Goal: Task Accomplishment & Management: Use online tool/utility

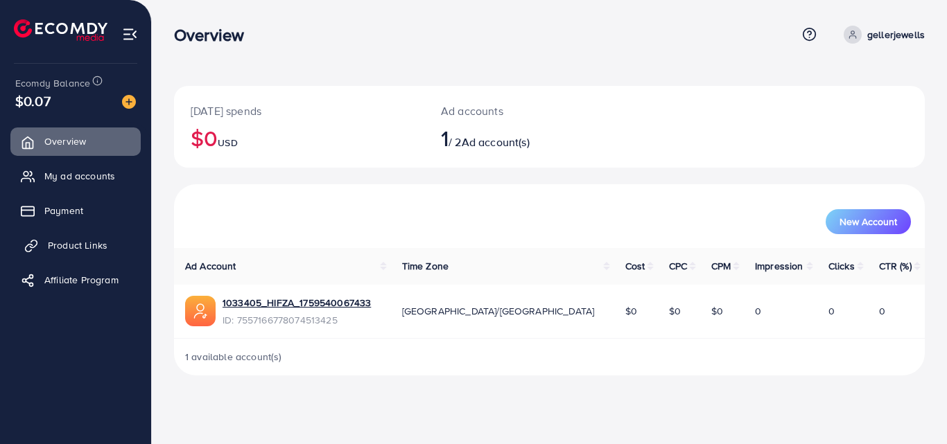
click at [88, 235] on link "Product Links" at bounding box center [75, 246] width 130 height 28
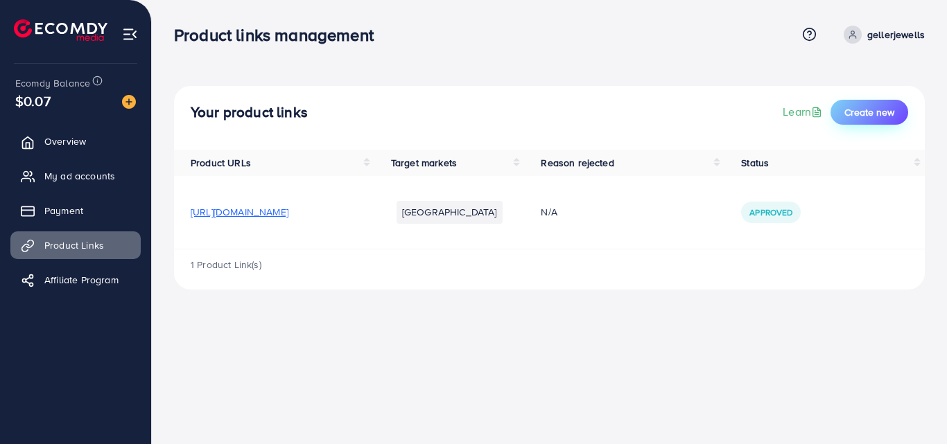
click at [879, 116] on span "Create new" at bounding box center [870, 112] width 50 height 14
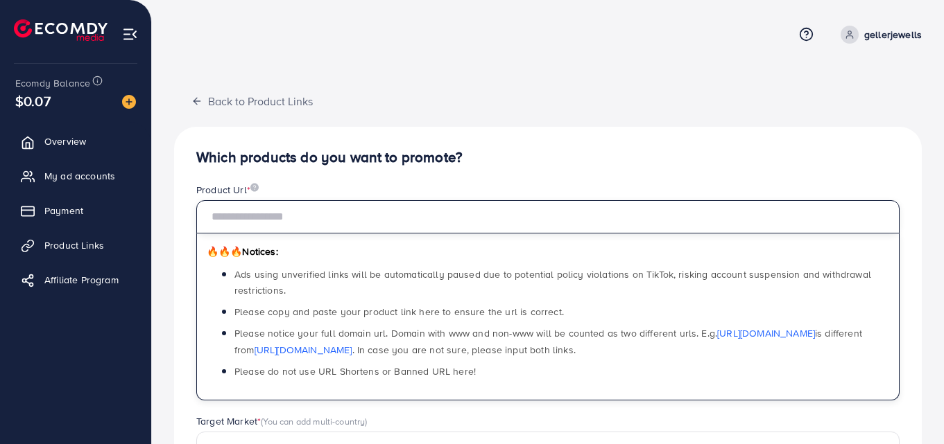
click at [295, 219] on input "text" at bounding box center [547, 216] width 703 height 33
paste input "**********"
type input "**********"
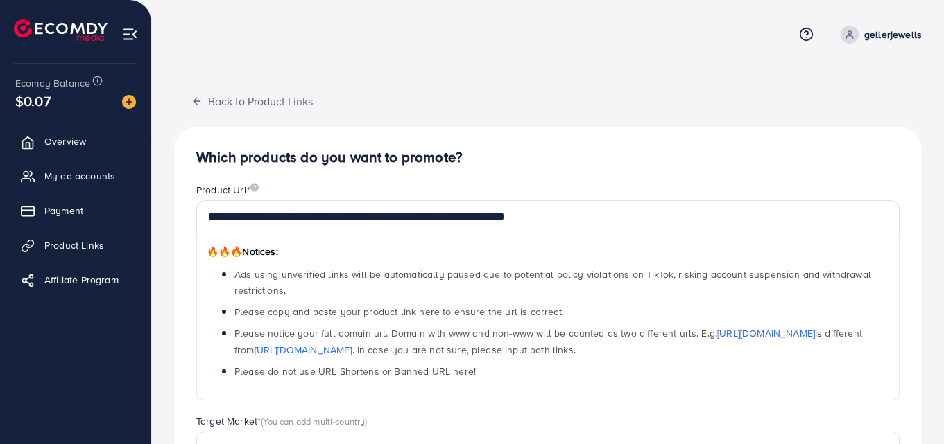
click at [857, 112] on div "**********" at bounding box center [547, 337] width 747 height 503
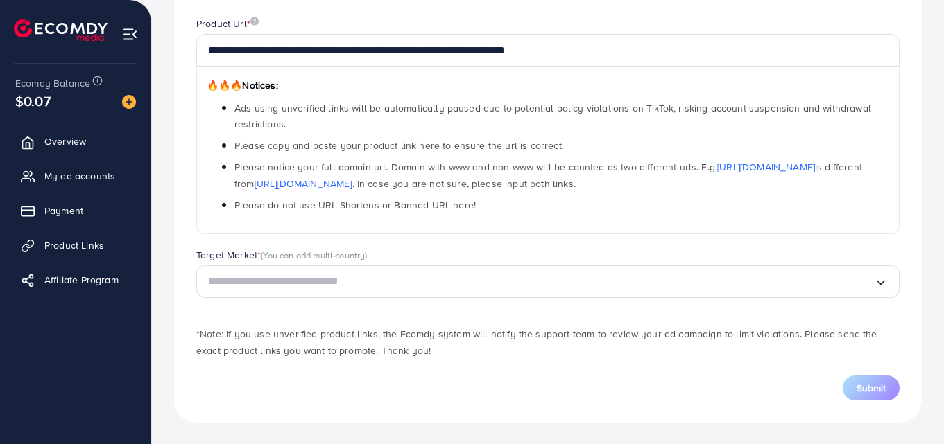
scroll to position [167, 0]
click at [639, 275] on input "Search for option" at bounding box center [541, 280] width 666 height 21
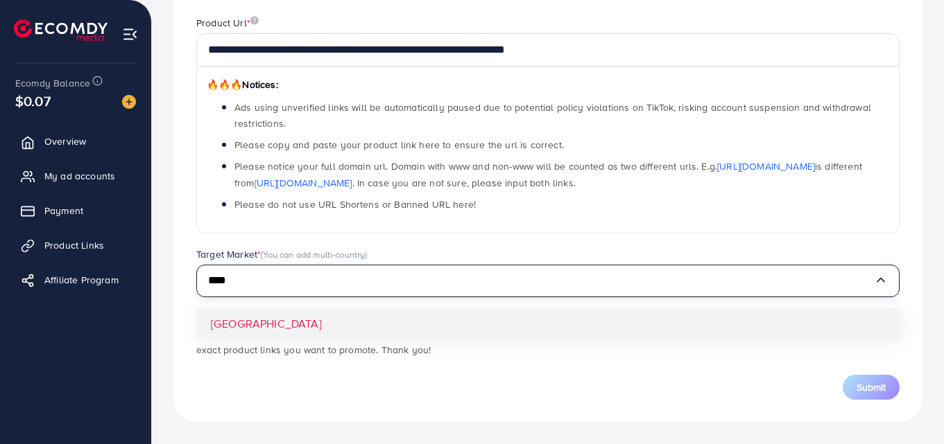
type input "****"
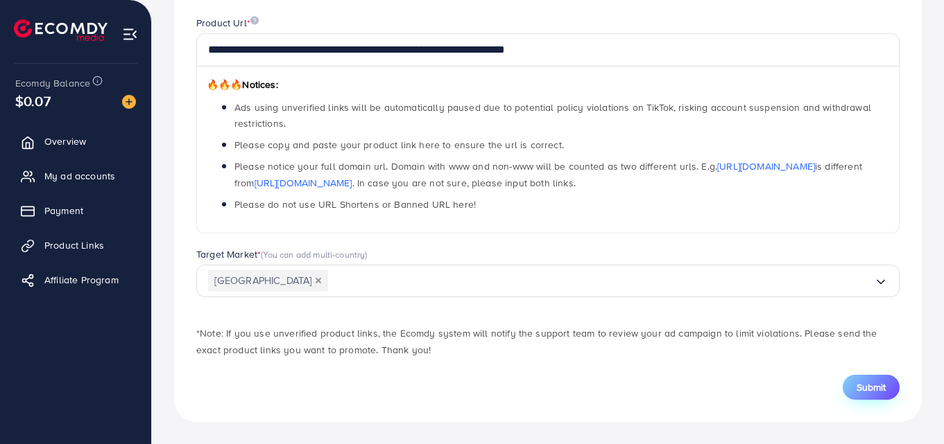
click at [859, 386] on span "Submit" at bounding box center [870, 388] width 29 height 14
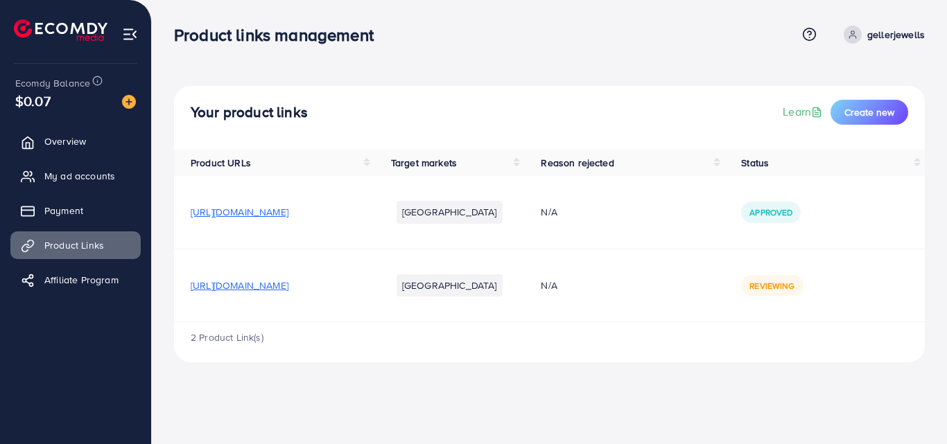
click at [288, 212] on span "[URL][DOMAIN_NAME]" at bounding box center [240, 212] width 98 height 14
click at [288, 286] on span "[URL][DOMAIN_NAME]" at bounding box center [240, 286] width 98 height 14
drag, startPoint x: 946, startPoint y: 131, endPoint x: 946, endPoint y: 215, distance: 83.9
click at [946, 215] on div "Your product links Learn Create new Product URLs Target markets Reason rejected…" at bounding box center [549, 192] width 795 height 385
click at [736, 66] on div "Your product links Learn Create new Product URLs Target markets Reason rejected…" at bounding box center [549, 192] width 795 height 385
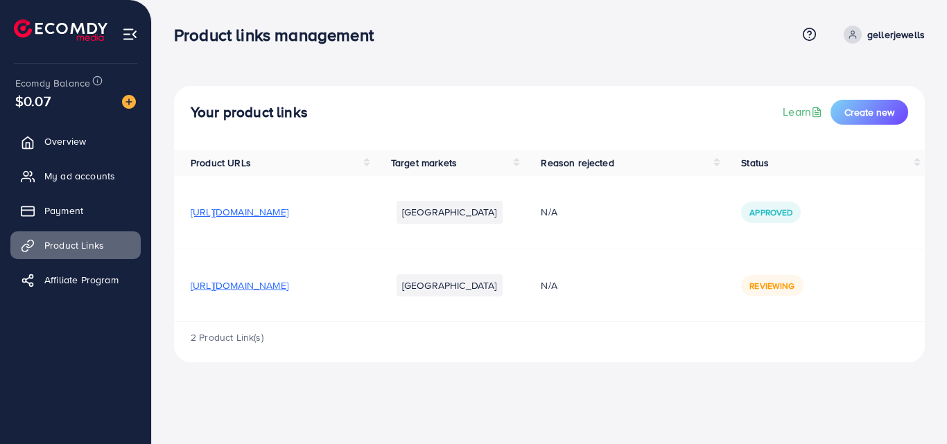
click at [921, 162] on th "Status" at bounding box center [825, 163] width 200 height 26
click at [288, 216] on span "[URL][DOMAIN_NAME]" at bounding box center [240, 212] width 98 height 14
click at [630, 94] on div "Your product links Learn Create new" at bounding box center [549, 118] width 751 height 64
click at [808, 116] on link "Learn" at bounding box center [804, 112] width 42 height 16
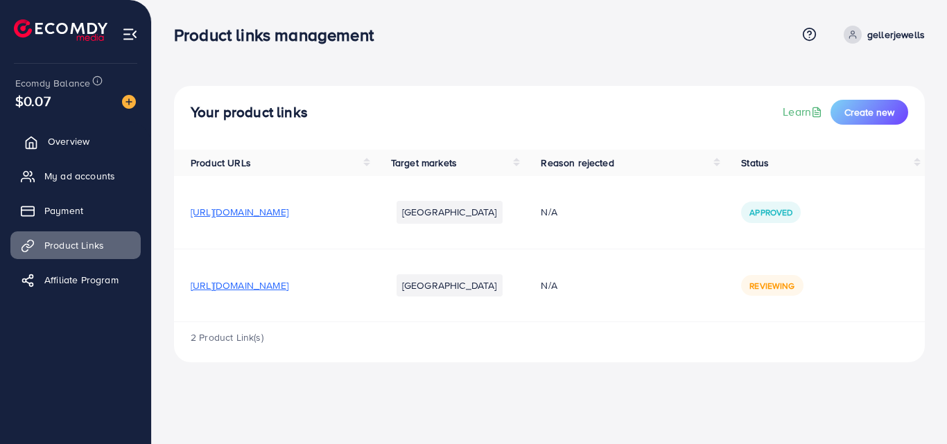
click at [94, 151] on link "Overview" at bounding box center [75, 142] width 130 height 28
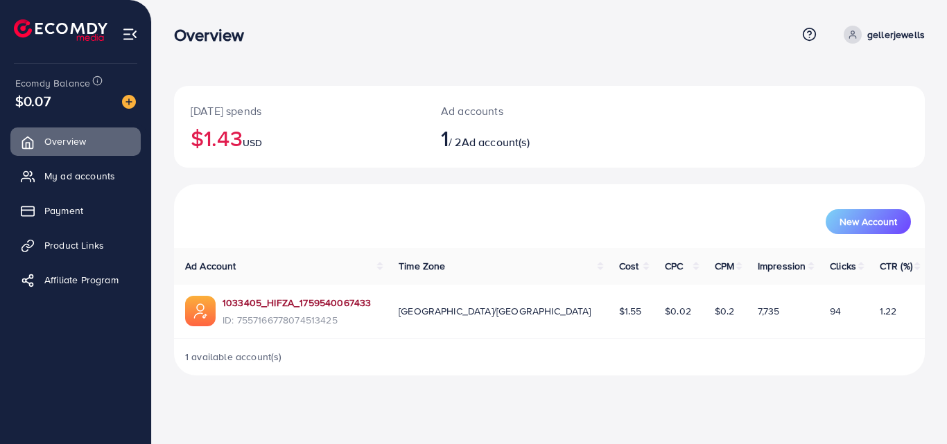
click at [318, 302] on link "1033405_HIFZA_1759540067433" at bounding box center [297, 303] width 148 height 14
click at [98, 239] on span "Product Links" at bounding box center [78, 246] width 60 height 14
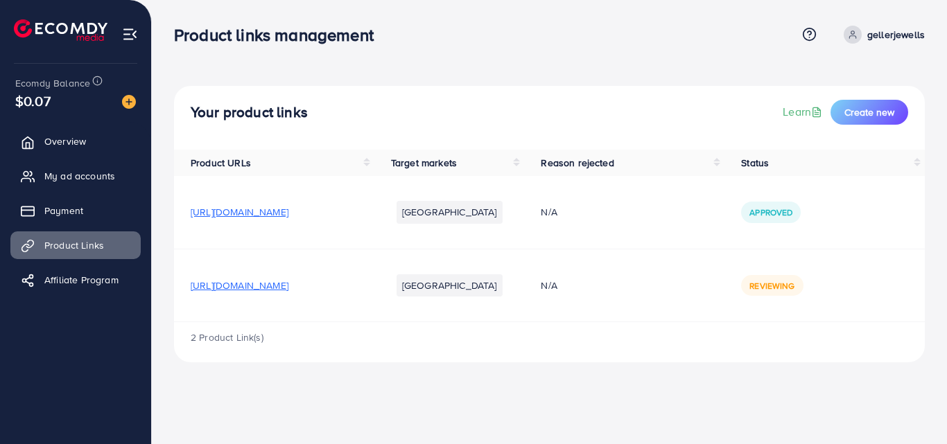
click at [288, 214] on span "[URL][DOMAIN_NAME]" at bounding box center [240, 212] width 98 height 14
drag, startPoint x: 186, startPoint y: 211, endPoint x: 228, endPoint y: 225, distance: 44.5
click at [228, 225] on td "[URL][DOMAIN_NAME]" at bounding box center [274, 212] width 200 height 73
click at [213, 240] on td "[URL][DOMAIN_NAME]" at bounding box center [274, 212] width 200 height 73
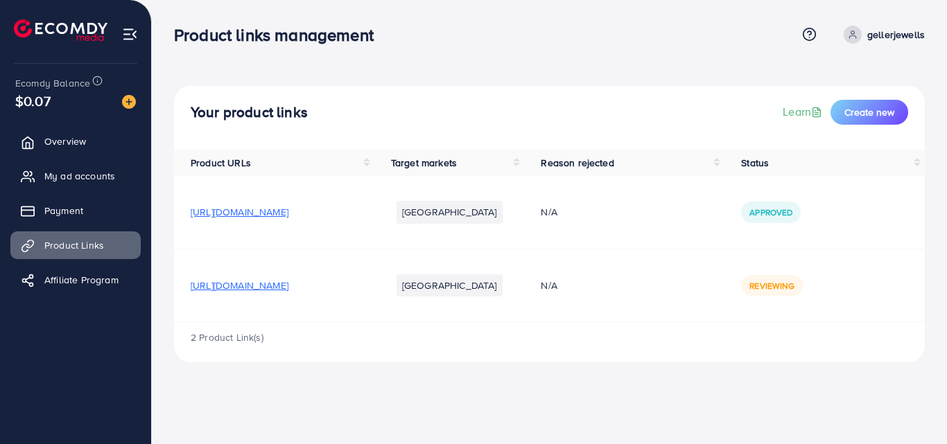
drag, startPoint x: 188, startPoint y: 211, endPoint x: 453, endPoint y: 217, distance: 265.6
click at [374, 217] on td "[URL][DOMAIN_NAME]" at bounding box center [274, 212] width 200 height 73
copy span "[URL][DOMAIN_NAME]"
click at [374, 243] on td "[URL][DOMAIN_NAME]" at bounding box center [274, 212] width 200 height 73
drag, startPoint x: 406, startPoint y: 212, endPoint x: 365, endPoint y: 250, distance: 55.5
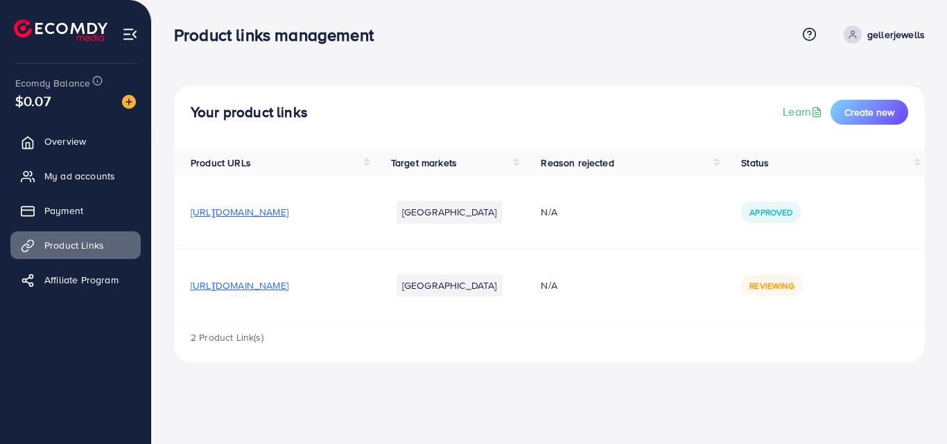
click at [365, 250] on td "[URL][DOMAIN_NAME]" at bounding box center [274, 285] width 200 height 73
click at [374, 161] on th "Product URLs" at bounding box center [274, 163] width 200 height 26
click at [588, 164] on th "Reason rejected" at bounding box center [624, 163] width 200 height 26
click at [374, 232] on td "[URL][DOMAIN_NAME]" at bounding box center [274, 212] width 200 height 73
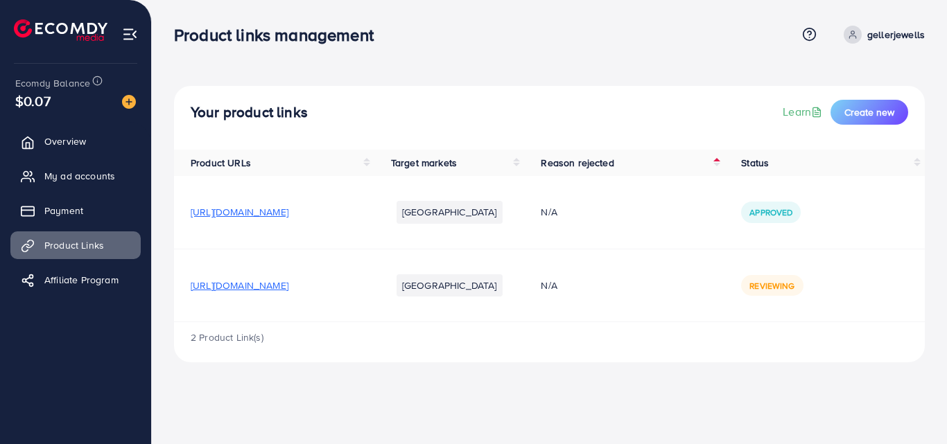
click at [288, 214] on span "[URL][DOMAIN_NAME]" at bounding box center [240, 212] width 98 height 14
